Goal: Information Seeking & Learning: Learn about a topic

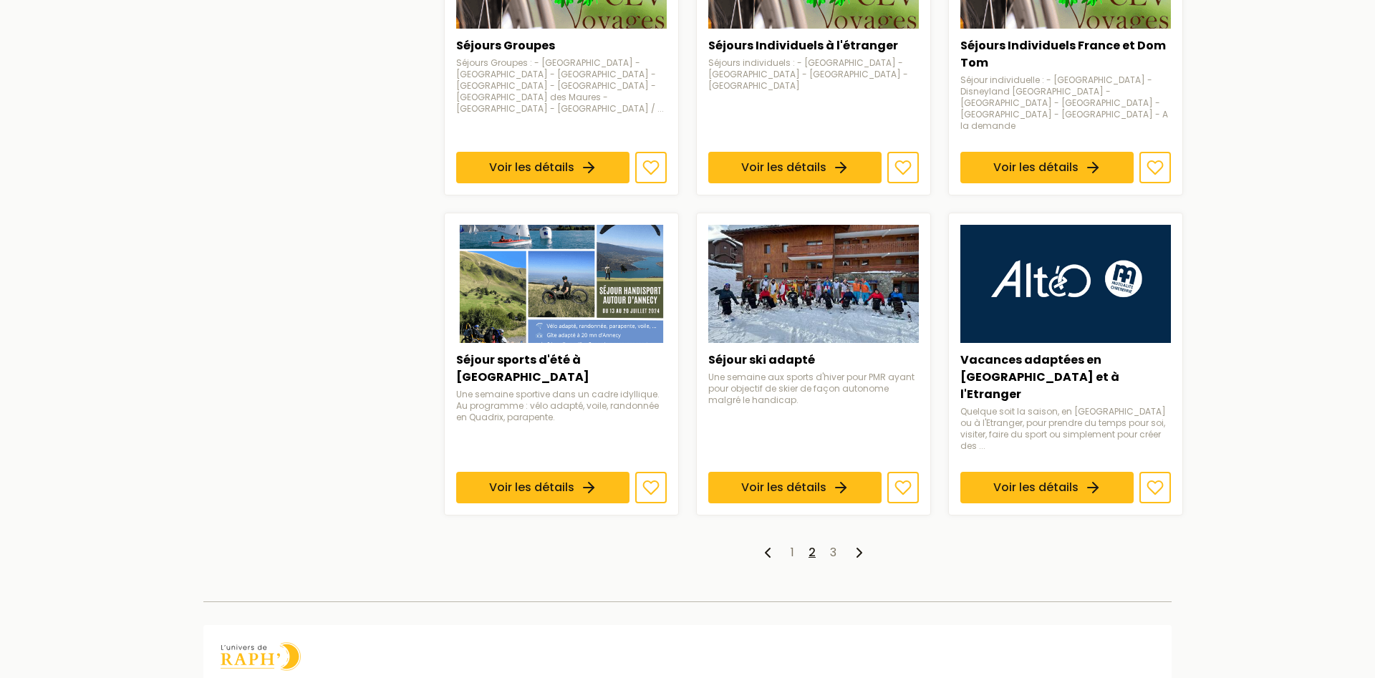
scroll to position [1022, 0]
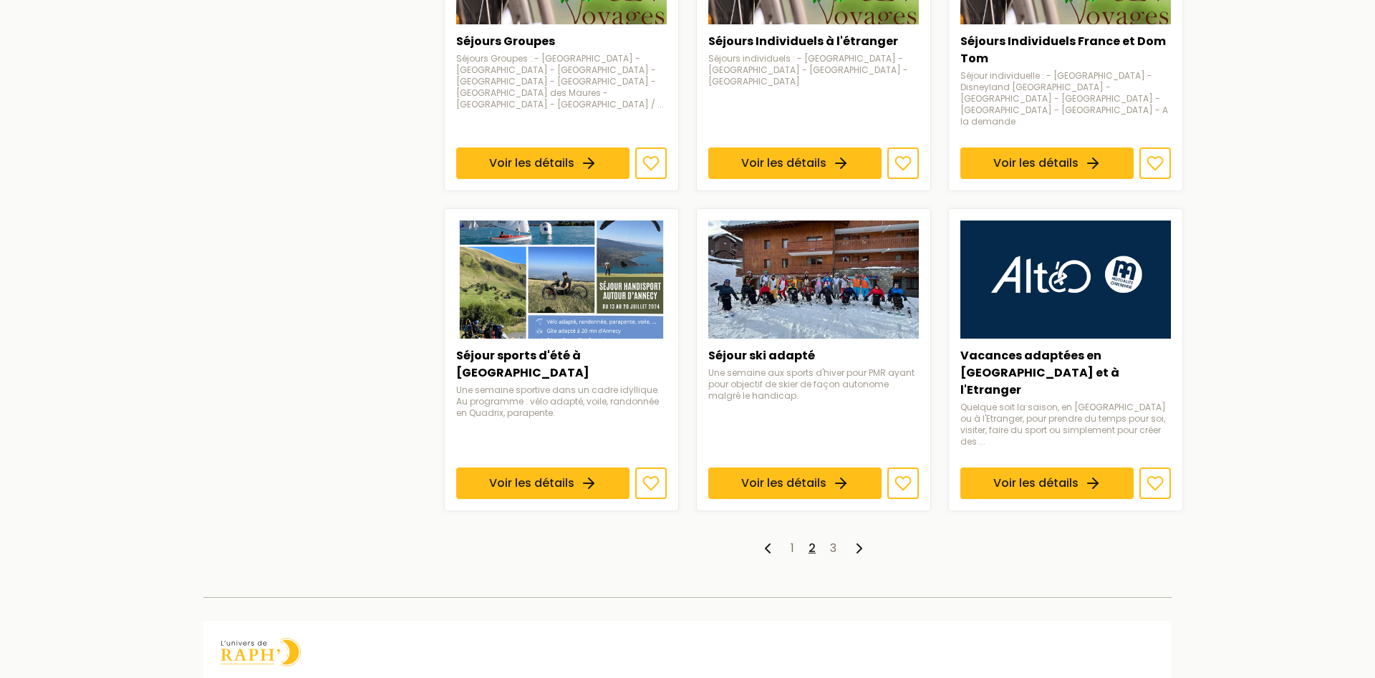
click at [862, 540] on icon at bounding box center [859, 548] width 17 height 17
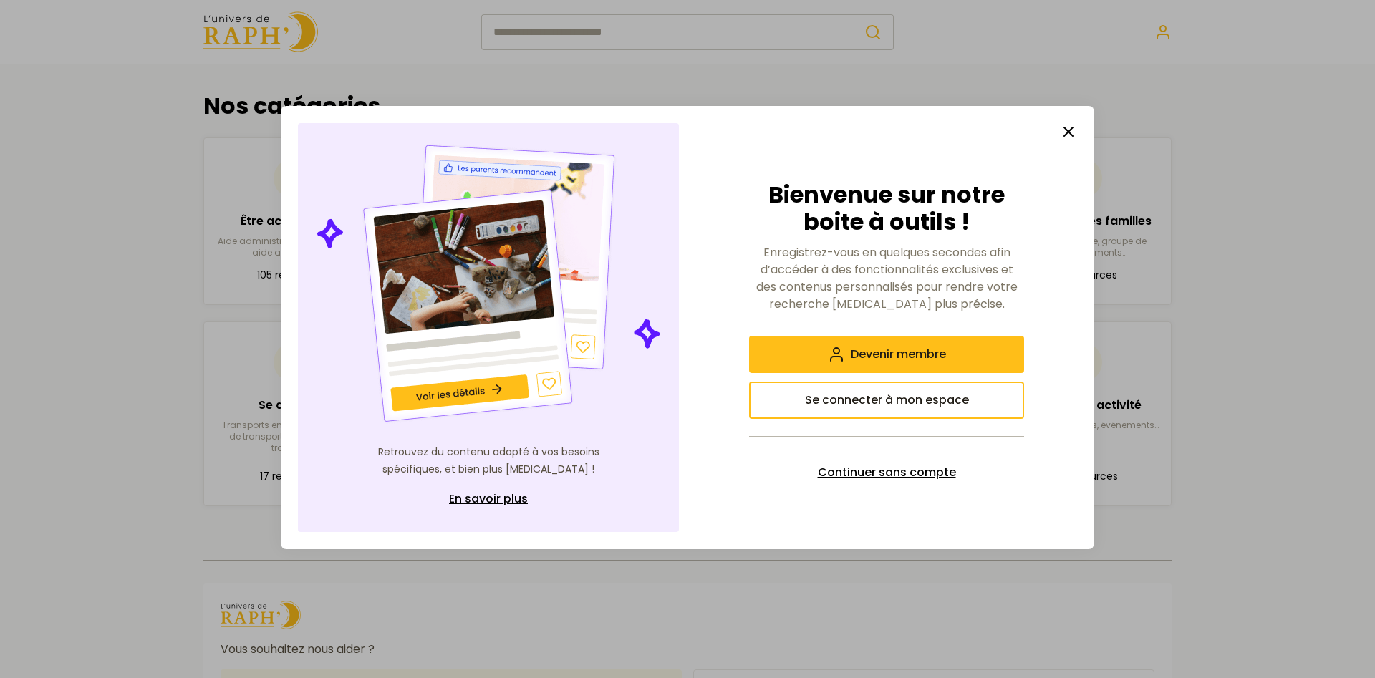
click at [914, 471] on span "Continuer sans compte" at bounding box center [887, 472] width 138 height 17
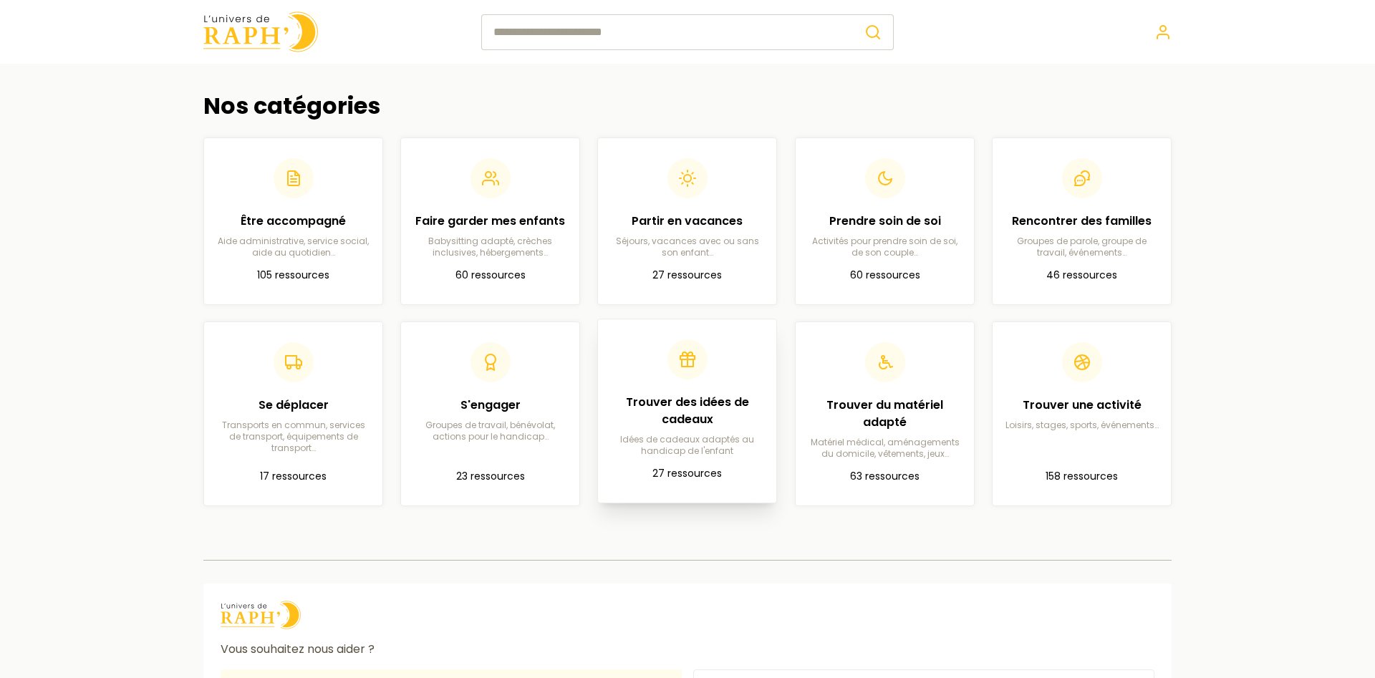
click at [695, 402] on h2 "Trouver des idées de cadeaux" at bounding box center [686, 411] width 155 height 34
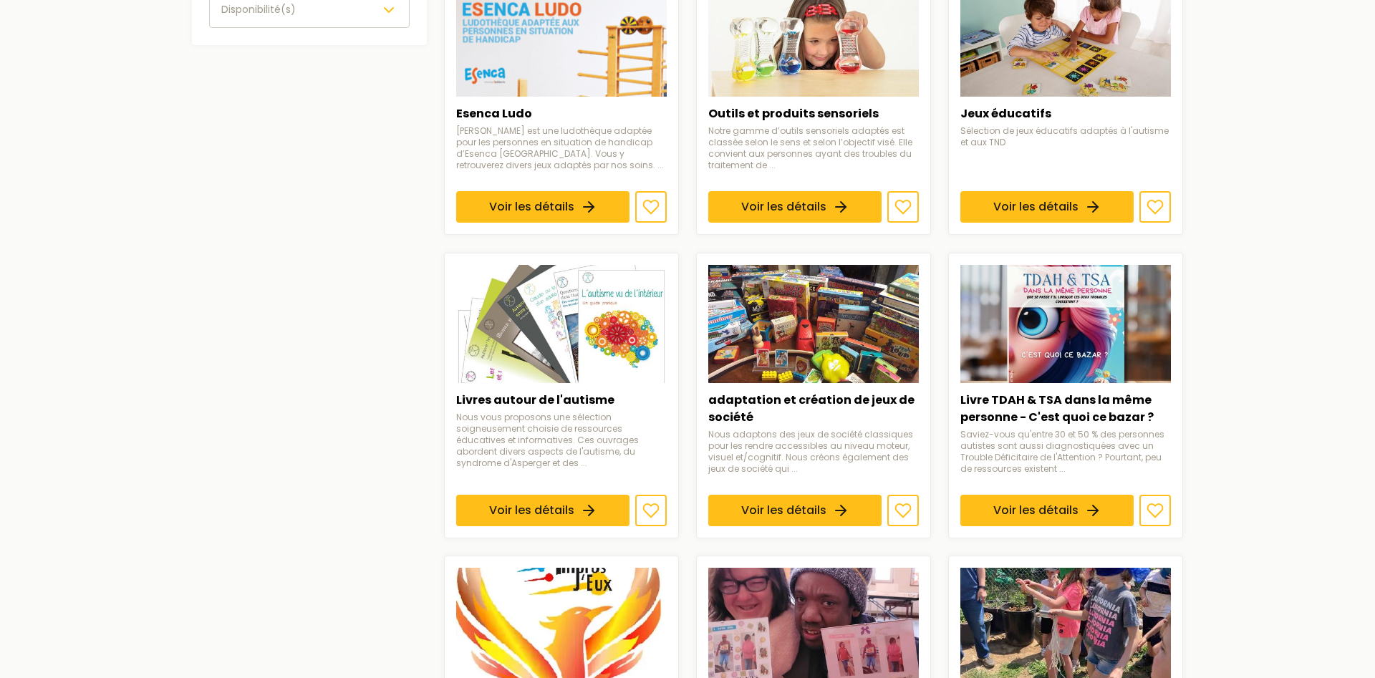
scroll to position [657, 0]
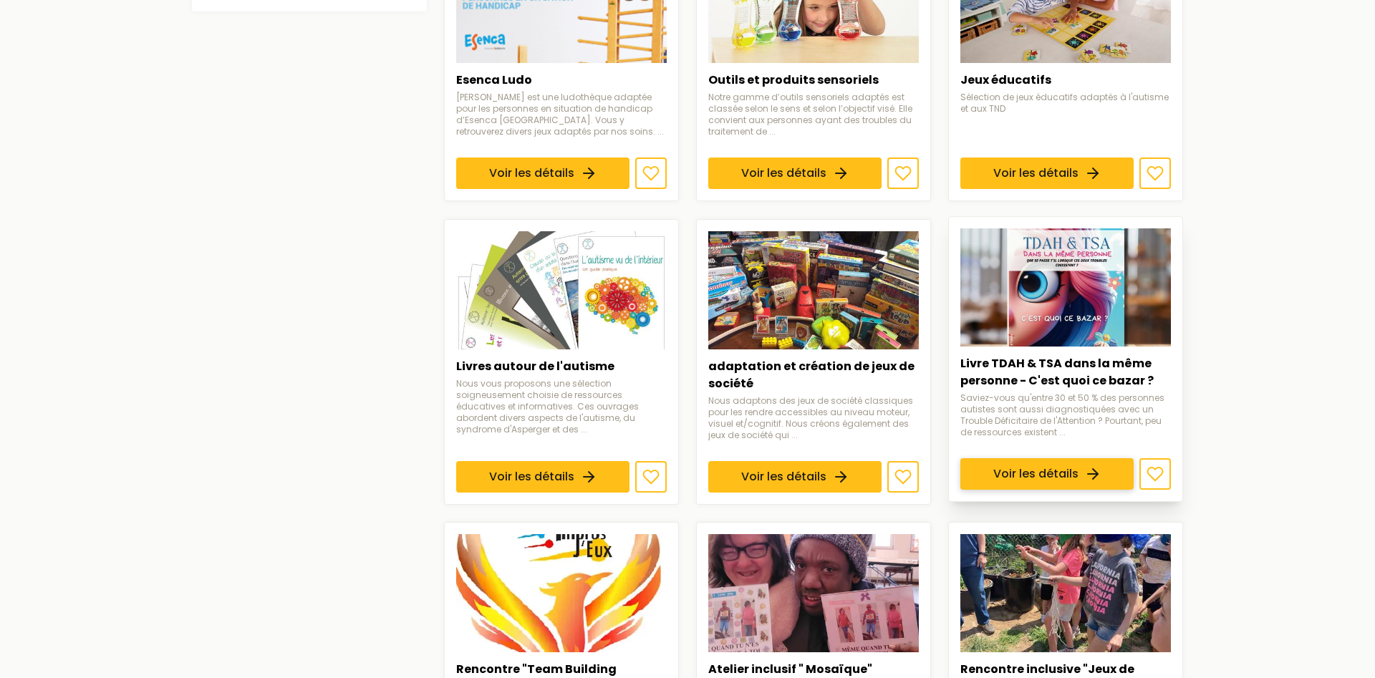
click at [1060, 458] on link "Voir les détails" at bounding box center [1046, 474] width 173 height 32
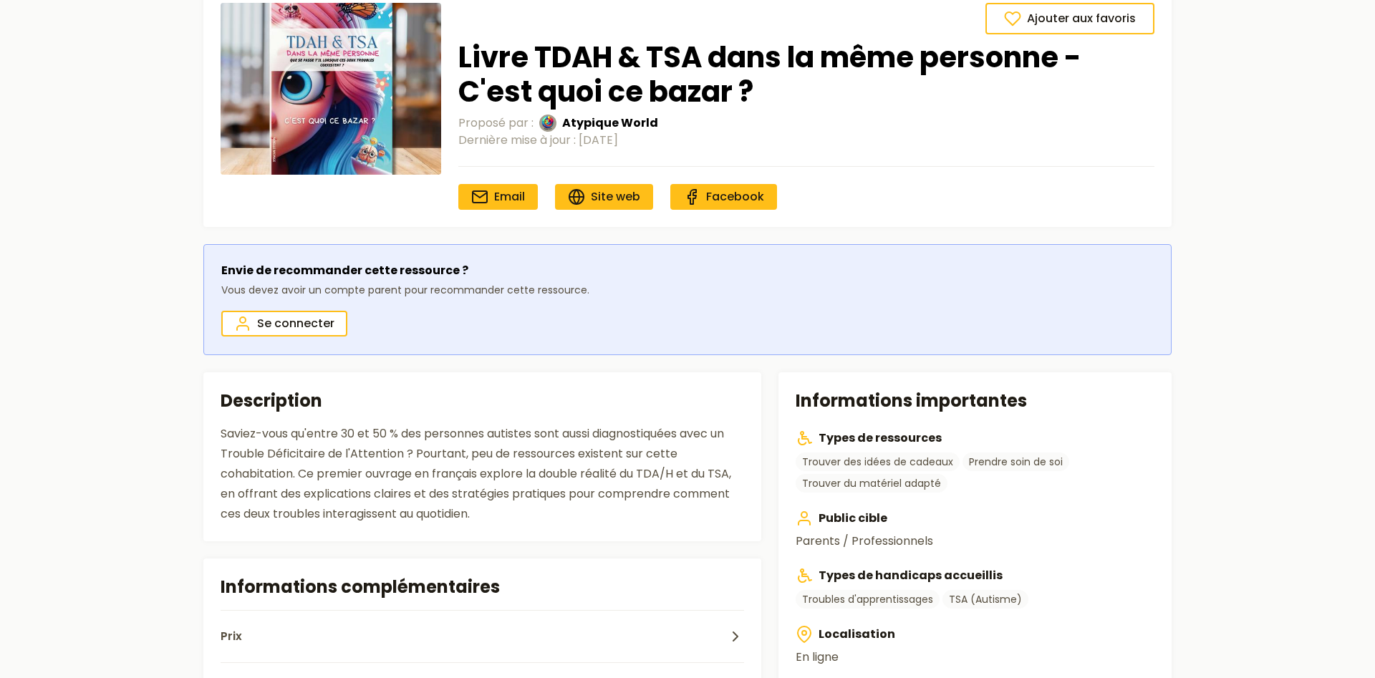
scroll to position [89, 0]
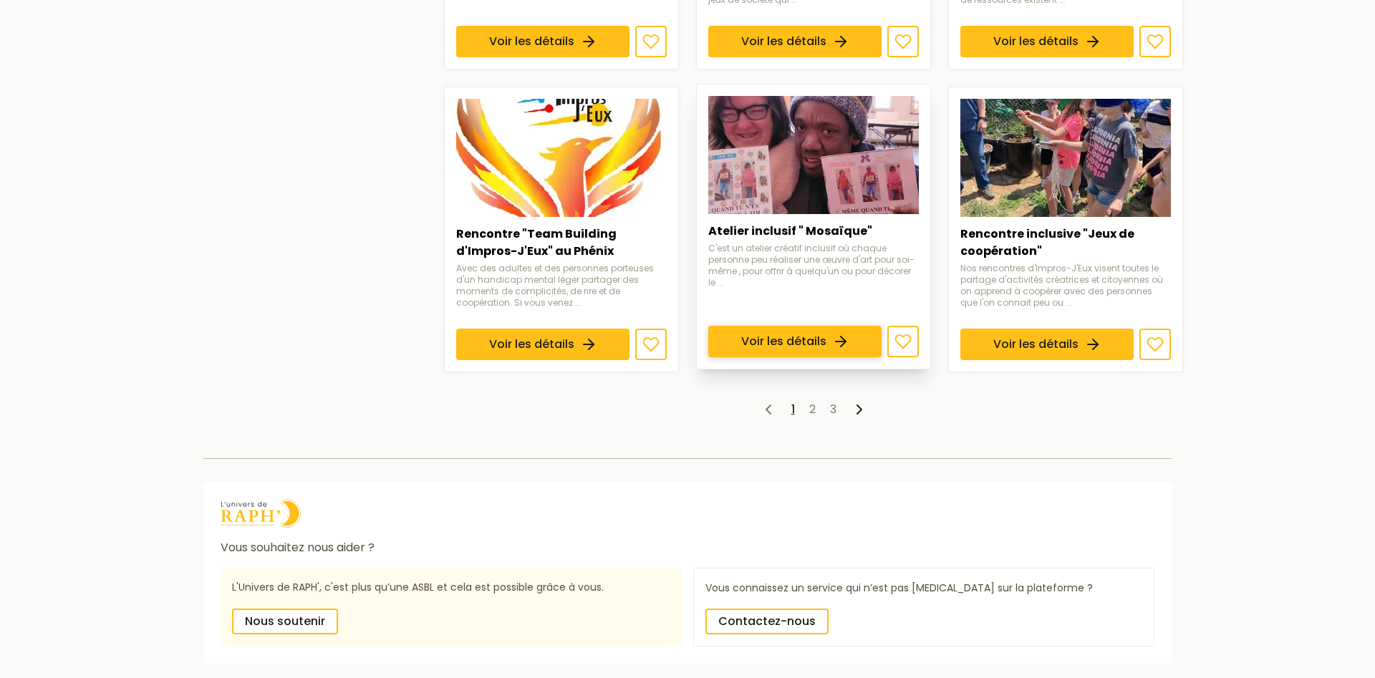
scroll to position [1095, 0]
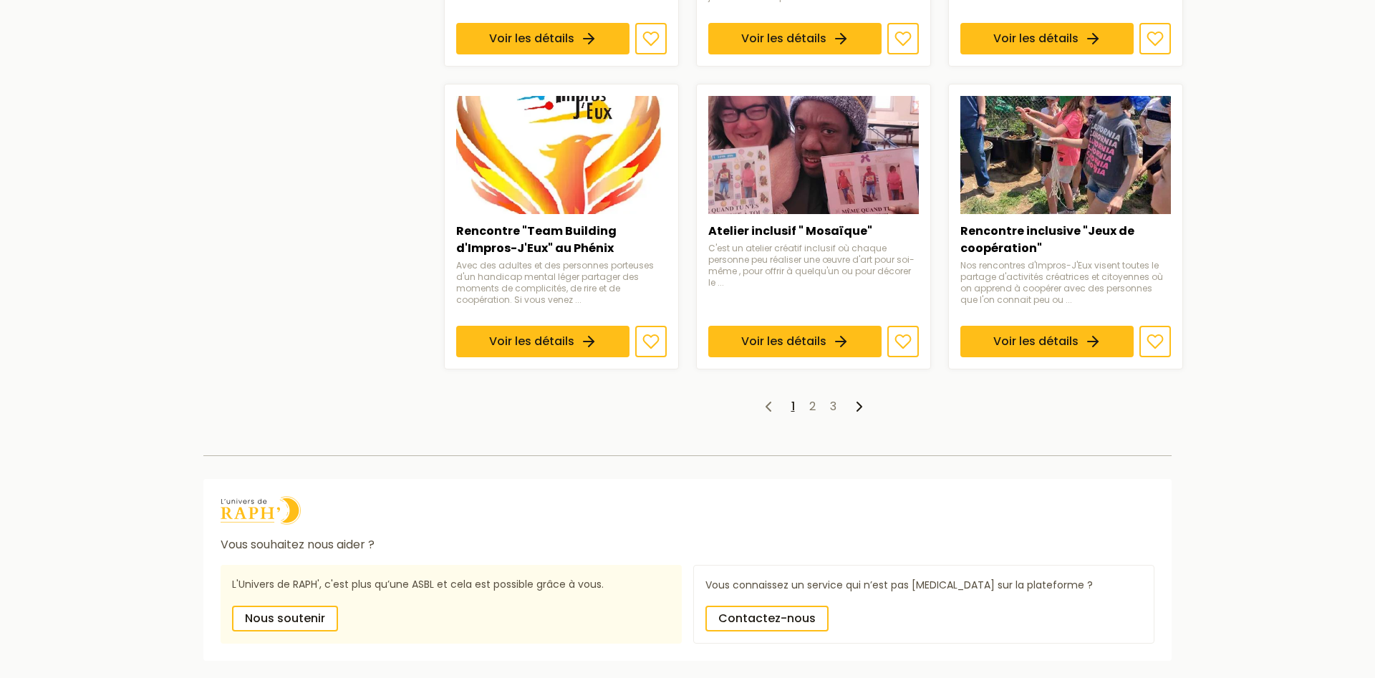
click at [816, 404] on ul "1 2 3" at bounding box center [813, 406] width 739 height 17
click at [811, 405] on link "2" at bounding box center [812, 406] width 6 height 16
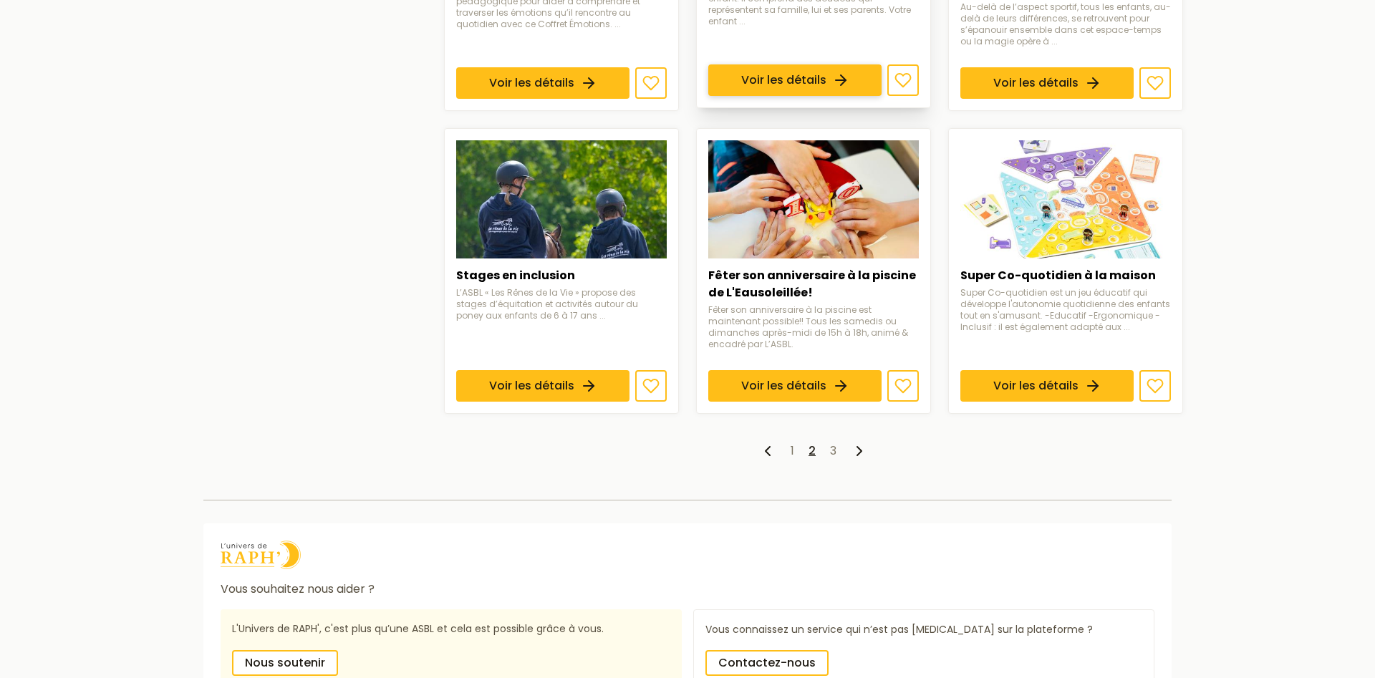
scroll to position [1095, 0]
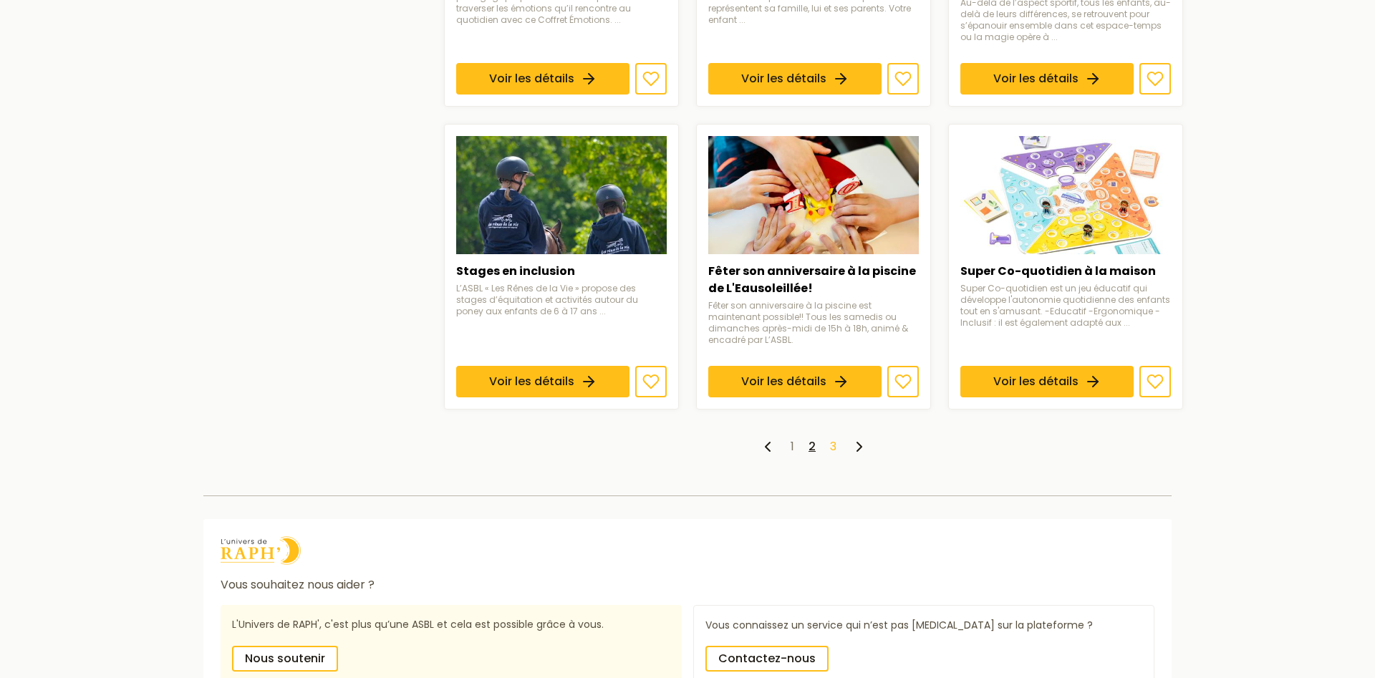
click at [833, 444] on link "3" at bounding box center [833, 446] width 6 height 16
